Goal: Find specific page/section: Find specific page/section

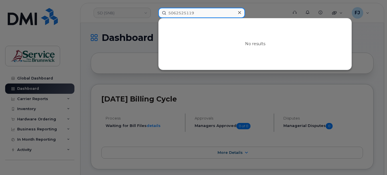
click at [180, 15] on input "5062525119" at bounding box center [201, 13] width 87 height 10
paste input "735-2202"
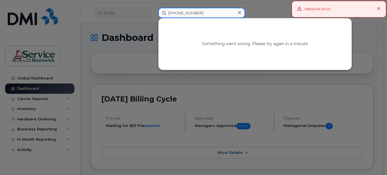
click at [187, 13] on input "[PHONE_NUMBER]" at bounding box center [201, 13] width 87 height 10
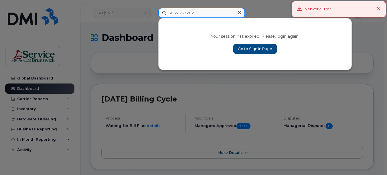
type input "5067352202"
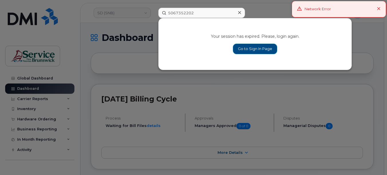
click at [259, 48] on link "Go to Sign In Page" at bounding box center [255, 49] width 44 height 10
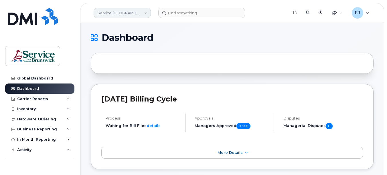
click at [136, 12] on link "Service New Brunswick (SNB)" at bounding box center [122, 13] width 57 height 10
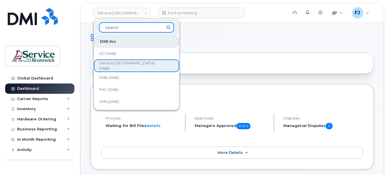
scroll to position [277, 0]
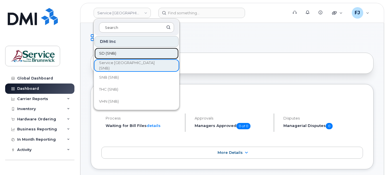
click at [115, 53] on span "SD (SNB)" at bounding box center [107, 54] width 17 height 6
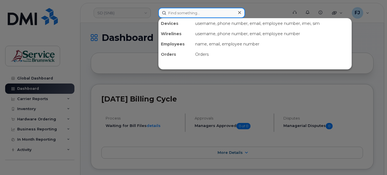
click at [186, 15] on input at bounding box center [201, 13] width 87 height 10
paste input "[PHONE_NUMBER]"
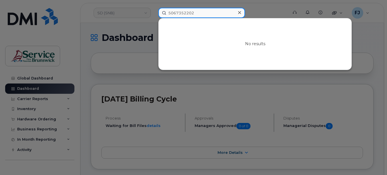
click at [203, 10] on input "5067352202" at bounding box center [201, 13] width 87 height 10
type input "5067352202"
